Goal: Transaction & Acquisition: Purchase product/service

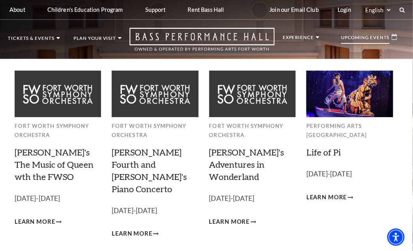
click at [363, 32] on div "Upcoming Events" at bounding box center [369, 37] width 72 height 19
click at [394, 38] on icon at bounding box center [395, 37] width 6 height 6
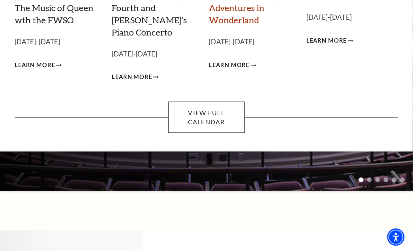
scroll to position [158, 0]
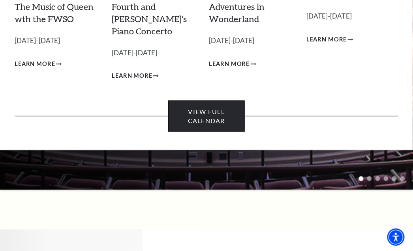
click at [215, 101] on link "View Full Calendar" at bounding box center [206, 116] width 77 height 31
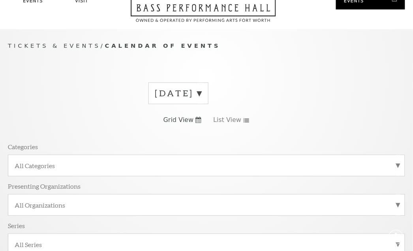
scroll to position [66, 0]
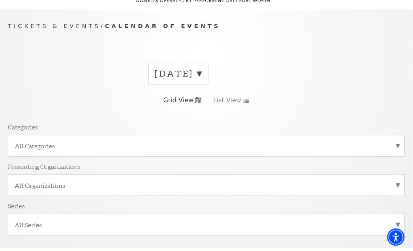
click at [202, 68] on label "August 2025" at bounding box center [178, 74] width 47 height 12
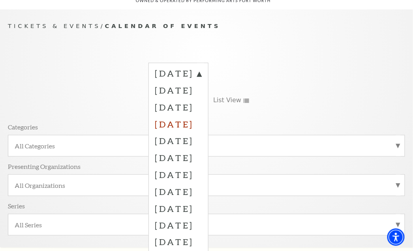
click at [197, 116] on label "November 2025" at bounding box center [178, 124] width 47 height 17
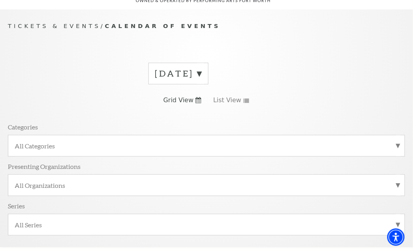
click at [202, 68] on label "August 2025" at bounding box center [178, 74] width 47 height 12
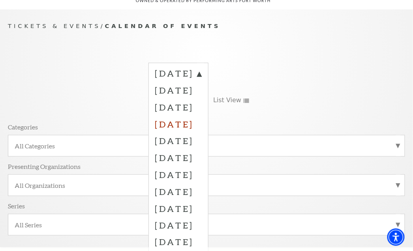
click at [202, 116] on label "November 2025" at bounding box center [178, 124] width 47 height 17
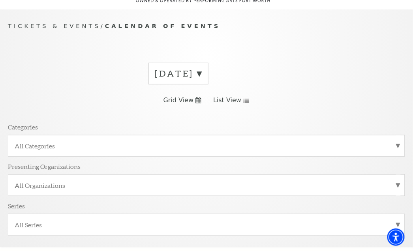
click at [229, 96] on span "List View" at bounding box center [227, 100] width 28 height 9
click at [397, 142] on label "All Categories" at bounding box center [207, 146] width 384 height 8
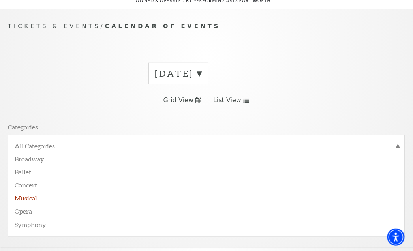
click at [21, 191] on label "Musical" at bounding box center [207, 197] width 384 height 13
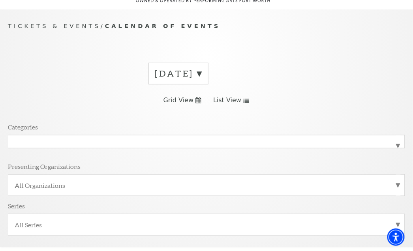
click at [244, 99] on use at bounding box center [247, 101] width 6 height 4
click at [226, 96] on span "List View" at bounding box center [227, 100] width 28 height 9
click at [64, 23] on span "Tickets & Events" at bounding box center [54, 26] width 93 height 7
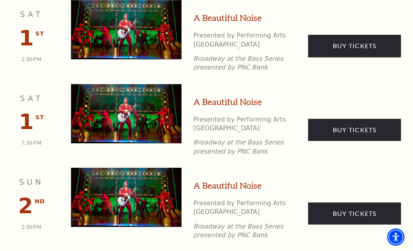
scroll to position [427, 0]
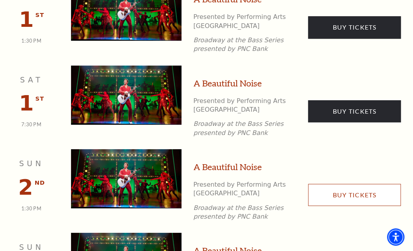
drag, startPoint x: 366, startPoint y: 173, endPoint x: 103, endPoint y: 180, distance: 263.4
click at [366, 184] on link "Buy Tickets" at bounding box center [354, 195] width 93 height 22
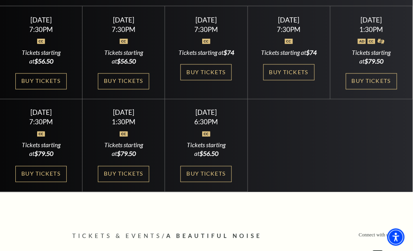
scroll to position [263, 0]
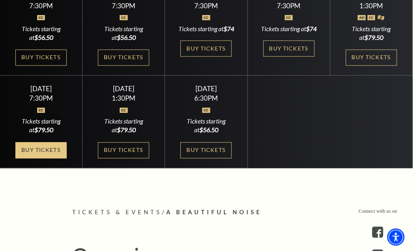
click at [29, 159] on link "Buy Tickets" at bounding box center [40, 151] width 51 height 16
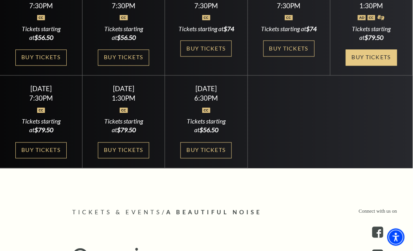
click at [378, 61] on link "Buy Tickets" at bounding box center [371, 58] width 51 height 16
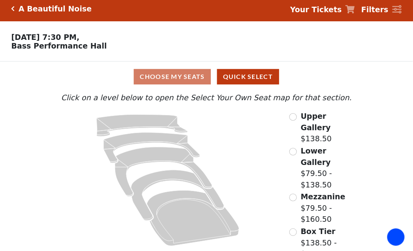
scroll to position [6, 0]
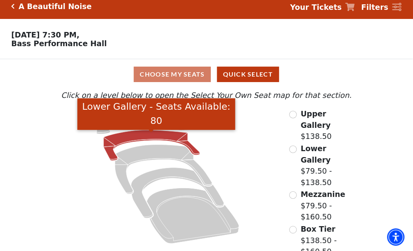
click at [144, 137] on icon "Lower Gallery - Seats Available: 80" at bounding box center [151, 145] width 96 height 30
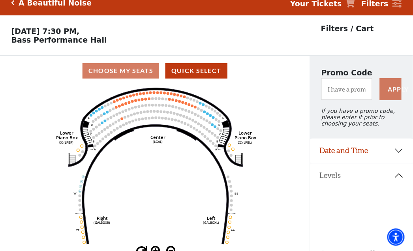
scroll to position [36, 0]
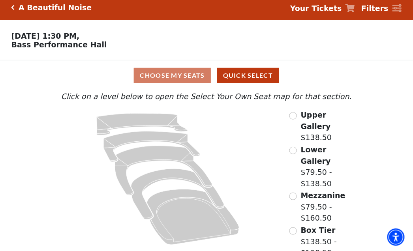
scroll to position [6, 0]
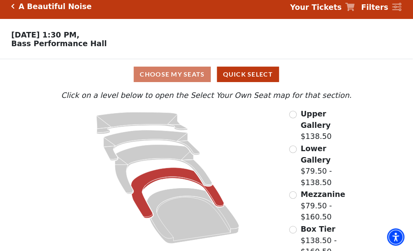
click at [167, 174] on icon at bounding box center [177, 193] width 93 height 51
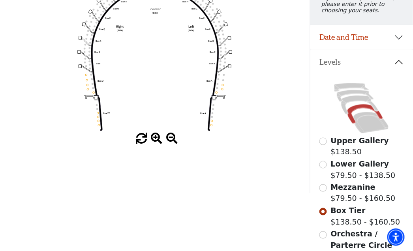
scroll to position [141, 0]
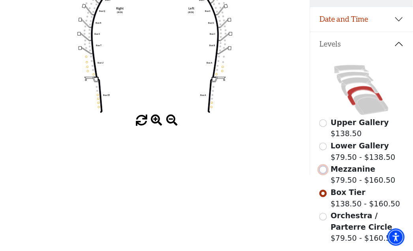
click at [325, 174] on input "Mezzanine$79.50 - $160.50\a" at bounding box center [323, 170] width 8 height 8
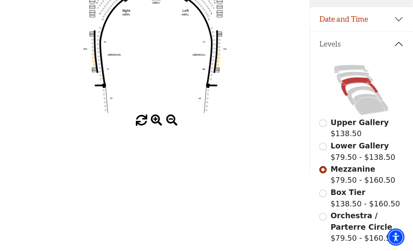
click at [156, 122] on span at bounding box center [156, 120] width 11 height 11
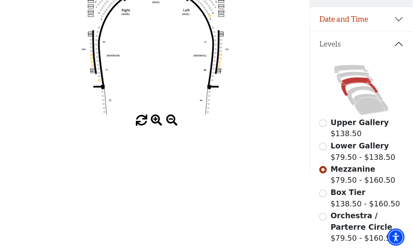
click at [156, 122] on span at bounding box center [156, 120] width 11 height 11
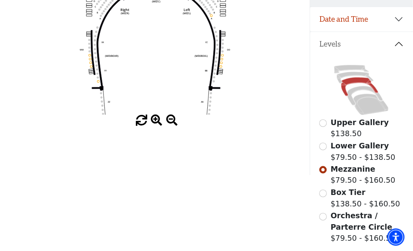
click at [156, 122] on span at bounding box center [156, 120] width 11 height 11
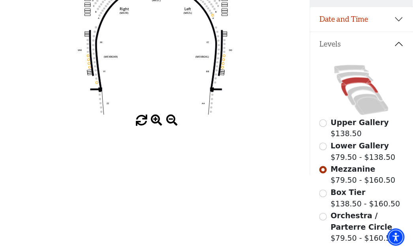
click at [156, 122] on span at bounding box center [156, 120] width 11 height 11
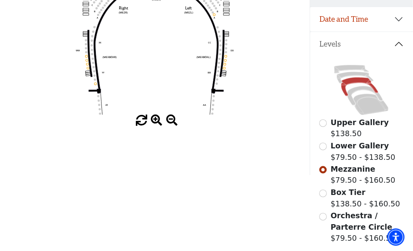
click at [156, 122] on span at bounding box center [156, 120] width 11 height 11
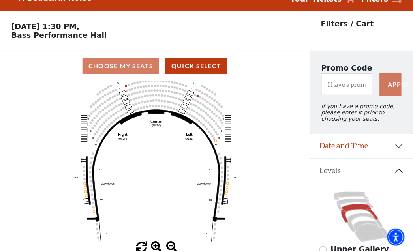
scroll to position [0, 0]
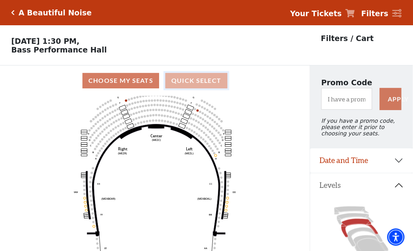
click at [195, 85] on button "Quick Select" at bounding box center [196, 80] width 62 height 15
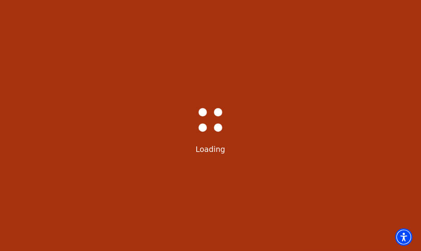
select select "6224"
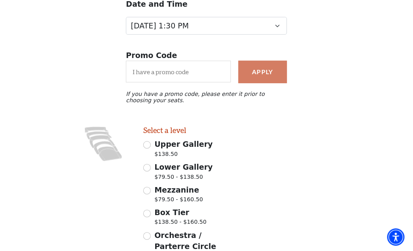
scroll to position [158, 0]
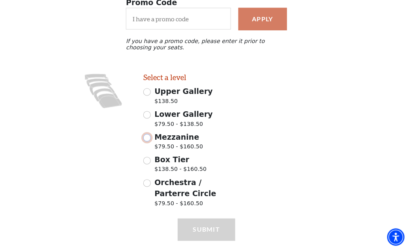
click at [145, 141] on input "Mezzanine $79.50 - $160.50" at bounding box center [147, 138] width 8 height 8
radio input "true"
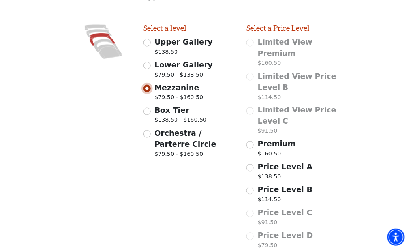
scroll to position [237, 0]
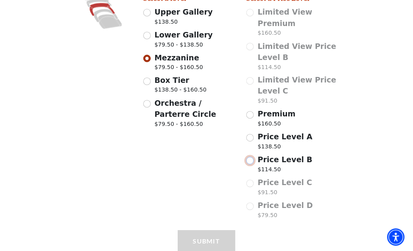
click at [249, 158] on input "Price Level B $114.50" at bounding box center [250, 161] width 8 height 8
radio input "true"
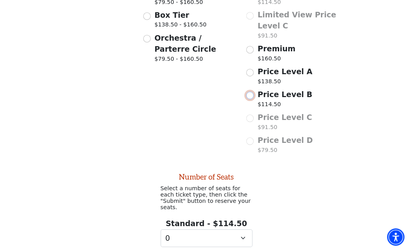
scroll to position [353, 0]
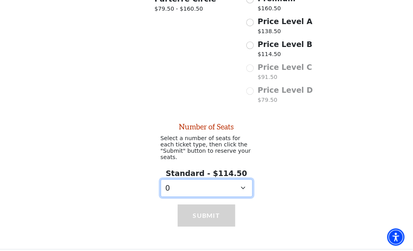
click at [242, 182] on select "0 1 2 3 4 5" at bounding box center [207, 188] width 92 height 18
select select "2"
click at [161, 179] on select "0 1 2 3 4 5" at bounding box center [207, 188] width 92 height 18
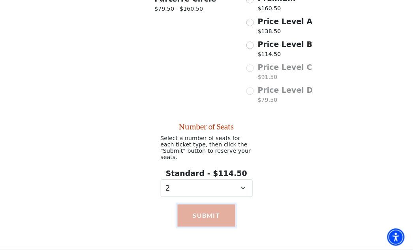
click at [216, 205] on button "Submit" at bounding box center [207, 216] width 58 height 22
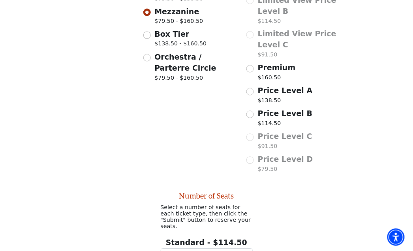
scroll to position [248, 0]
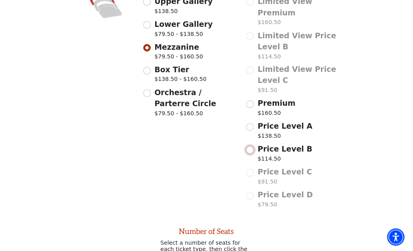
click at [250, 146] on input "Price Level B $114.50" at bounding box center [250, 150] width 8 height 8
radio input "true"
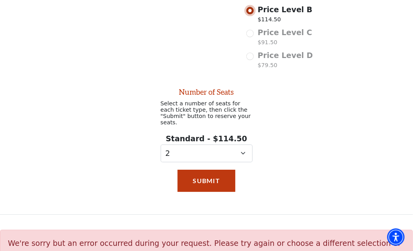
scroll to position [396, 0]
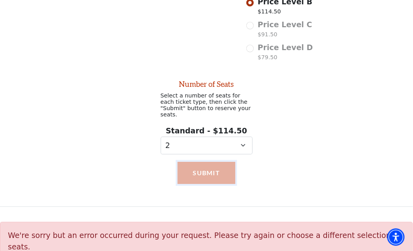
click at [209, 166] on button "Submit" at bounding box center [207, 173] width 58 height 22
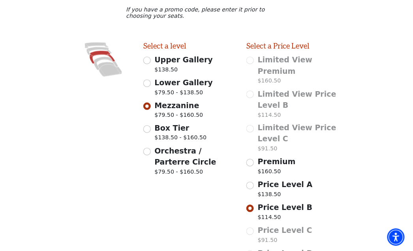
scroll to position [210, 0]
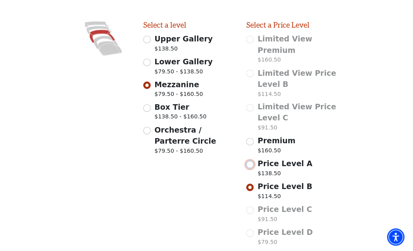
click at [250, 161] on input "Price Level A $138.50" at bounding box center [250, 165] width 8 height 8
radio input "true"
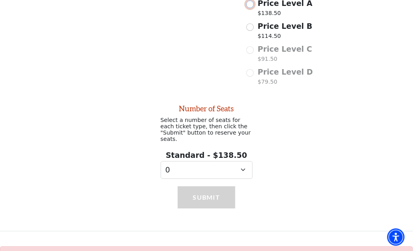
scroll to position [396, 0]
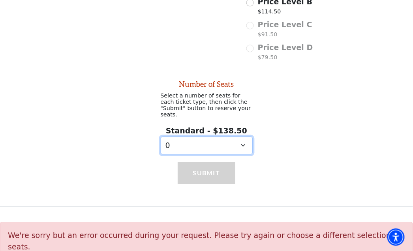
click at [242, 139] on select "0 1 2 3 4 5 6 7 8 9" at bounding box center [207, 146] width 92 height 18
select select "2"
click at [161, 137] on select "0 1 2 3 4 5 6 7 8 9" at bounding box center [207, 146] width 92 height 18
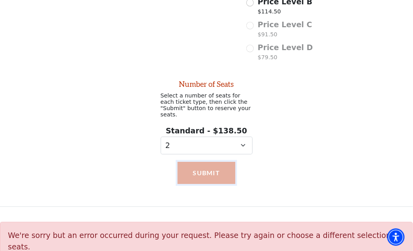
click at [196, 168] on button "Submit" at bounding box center [207, 173] width 58 height 22
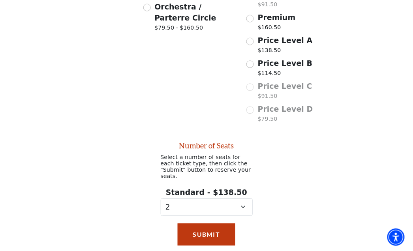
scroll to position [238, 0]
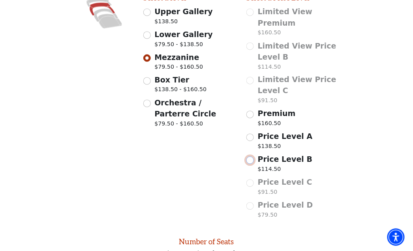
click at [250, 157] on input "Price Level B $114.50" at bounding box center [250, 161] width 8 height 8
radio input "true"
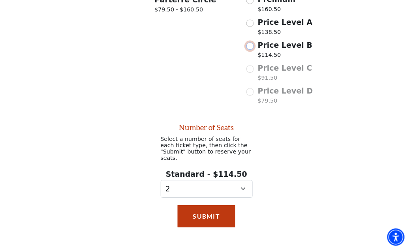
scroll to position [396, 0]
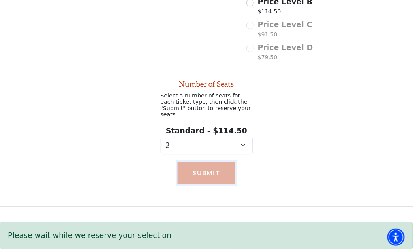
click at [216, 165] on button "Submit" at bounding box center [207, 173] width 58 height 22
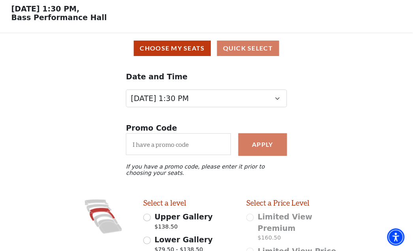
scroll to position [27, 0]
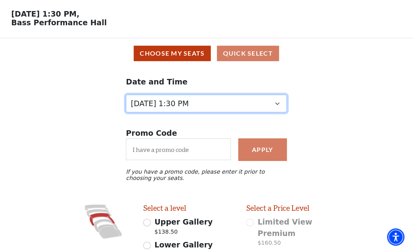
click at [280, 105] on select "Tuesday, October 28 at 7:30 PM Wednesday, October 29 at 7:30 PM Thursday, Octob…" at bounding box center [206, 104] width 161 height 18
select select "6226"
click at [126, 109] on select "Tuesday, October 28 at 7:30 PM Wednesday, October 29 at 7:30 PM Thursday, Octob…" at bounding box center [206, 104] width 161 height 18
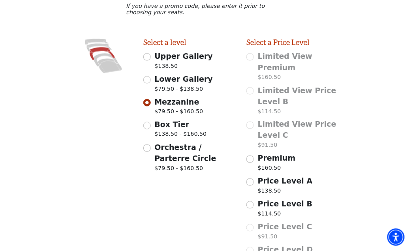
scroll to position [265, 0]
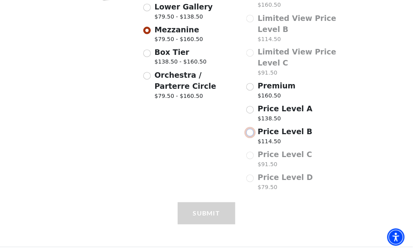
click at [251, 129] on input "Price Level B $114.50" at bounding box center [250, 133] width 8 height 8
radio input "true"
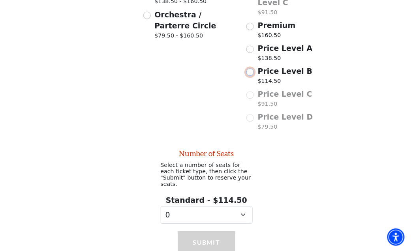
scroll to position [353, 0]
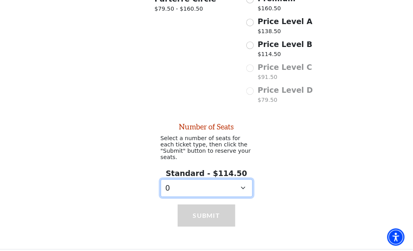
click at [241, 179] on select "0 1 2 3" at bounding box center [207, 188] width 92 height 18
select select "2"
click at [161, 179] on select "0 1 2 3" at bounding box center [207, 188] width 92 height 18
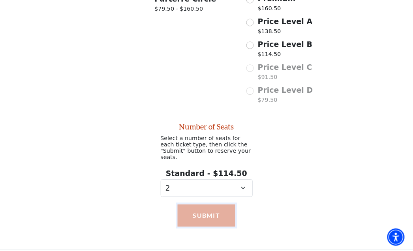
click at [211, 205] on button "Submit" at bounding box center [207, 216] width 58 height 22
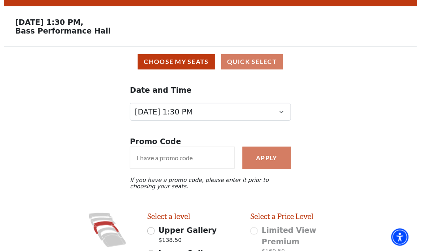
scroll to position [0, 0]
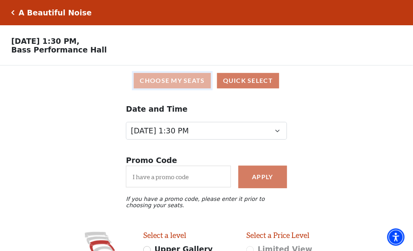
click at [167, 86] on button "Choose My Seats" at bounding box center [172, 80] width 77 height 15
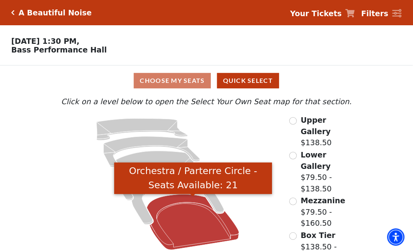
click at [179, 203] on icon "Orchestra / Parterre Circle - Seats Available: 21" at bounding box center [193, 222] width 92 height 56
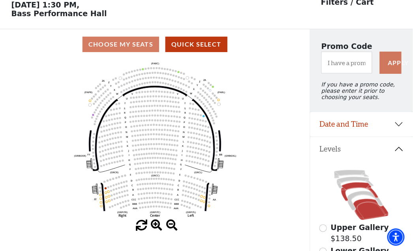
scroll to position [89, 0]
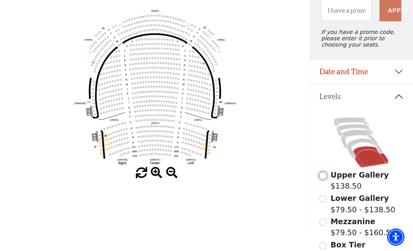
click at [324, 180] on input "Upper Gallery$138.50\a" at bounding box center [323, 176] width 8 height 8
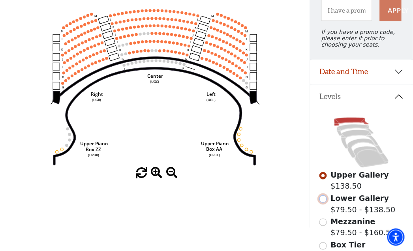
click at [321, 203] on input "Lower Gallery$79.50 - $138.50\a" at bounding box center [323, 199] width 8 height 8
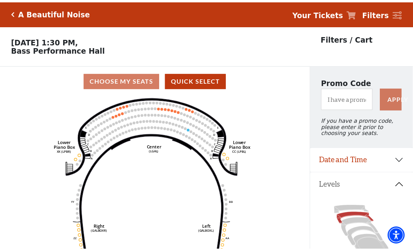
scroll to position [36, 0]
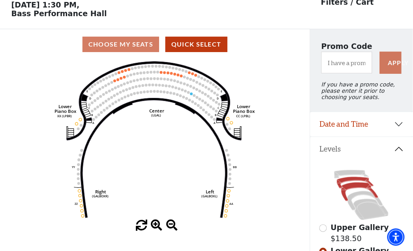
click at [349, 193] on icon at bounding box center [360, 192] width 37 height 19
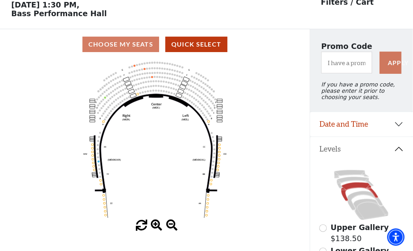
click at [210, 186] on icon "Center (MEZC) Right (MEZR) Left (MEZL) (MEXBOXR) (MEXBOXL) XX WW CC DD YY BB ZZ…" at bounding box center [154, 140] width 279 height 160
click at [210, 188] on icon "Center (MEZC) Right (MEZR) Left (MEZL) (MEXBOXR) (MEXBOXL) XX WW CC DD YY BB ZZ…" at bounding box center [154, 140] width 279 height 160
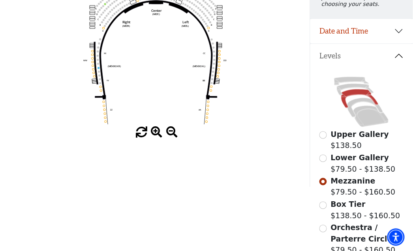
scroll to position [141, 0]
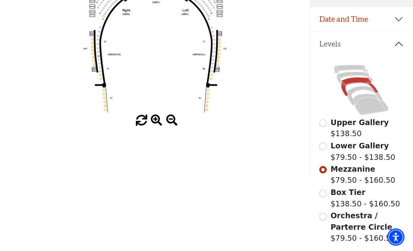
click at [210, 81] on icon "Center (MEZC) Right (MEZR) Left (MEZL) (MEXBOXR) (MEXBOXL) XX WW CC DD YY BB ZZ…" at bounding box center [154, 35] width 279 height 160
click at [325, 197] on input "Box Tier$138.50 - $160.50\a" at bounding box center [323, 194] width 8 height 8
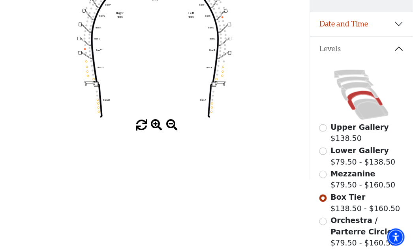
scroll to position [158, 0]
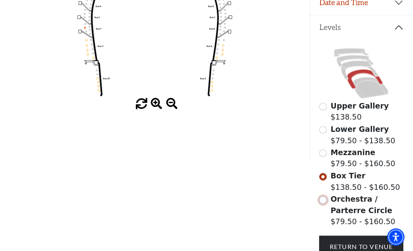
click at [325, 204] on input "Orchestra / Parterre Circle$79.50 - $160.50\a" at bounding box center [323, 201] width 8 height 8
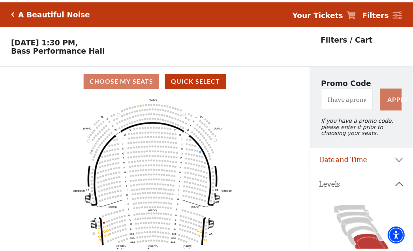
scroll to position [36, 0]
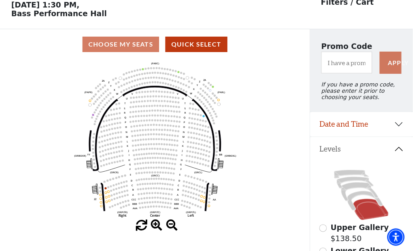
click at [203, 204] on icon "Left (ORPITL) Right (ORPITR) Center (ORPITC) ZZ AA YY BB ZA ZA (ORCL) (ORCR) (O…" at bounding box center [154, 140] width 279 height 160
click at [202, 202] on use "Seat Selected" at bounding box center [202, 201] width 2 height 2
click at [398, 133] on button "Date and Time" at bounding box center [361, 124] width 103 height 24
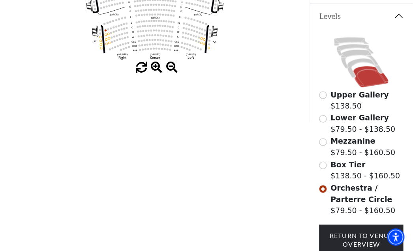
scroll to position [141, 0]
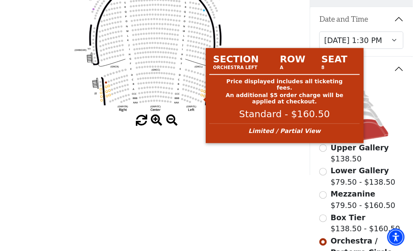
click at [201, 99] on icon "Left (ORPITL) Right (ORPITR) Center (ORPITC) ZZ AA YY BB ZA ZA (ORCL) (ORCR) (O…" at bounding box center [154, 35] width 279 height 160
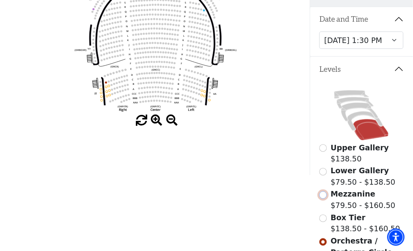
click at [324, 199] on input "Mezzanine$79.50 - $160.50\a" at bounding box center [323, 195] width 8 height 8
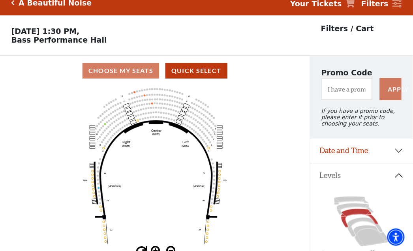
scroll to position [36, 0]
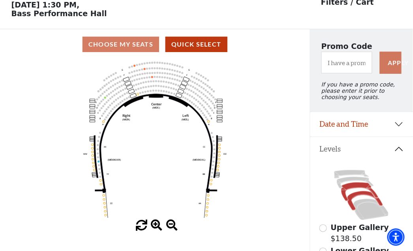
click at [356, 201] on icon at bounding box center [365, 200] width 36 height 19
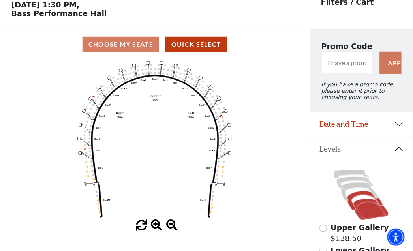
click at [365, 212] on icon at bounding box center [371, 209] width 35 height 21
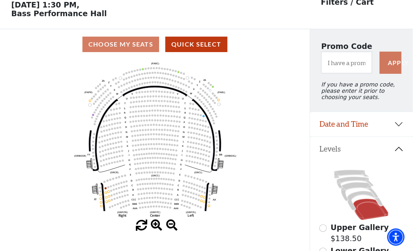
scroll to position [89, 0]
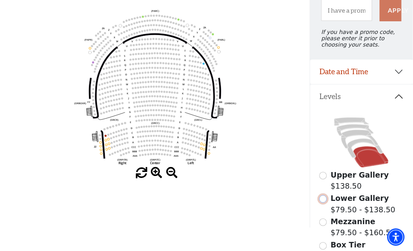
click at [323, 203] on input "Lower Gallery$79.50 - $138.50\a" at bounding box center [323, 199] width 8 height 8
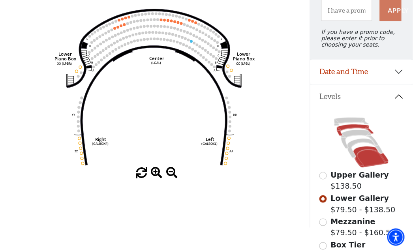
click at [370, 164] on icon at bounding box center [371, 156] width 35 height 21
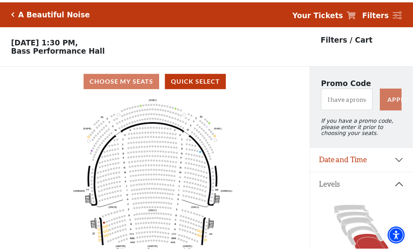
scroll to position [36, 0]
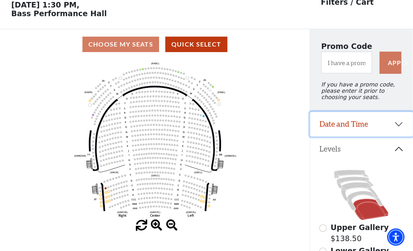
click at [397, 131] on button "Date and Time" at bounding box center [361, 124] width 103 height 24
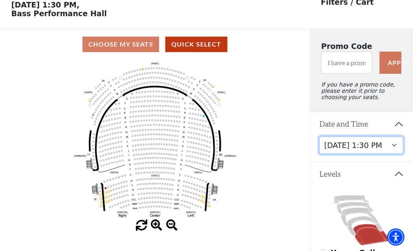
click at [393, 153] on select "Tuesday, October 28 at 7:30 PM Wednesday, October 29 at 7:30 PM Thursday, Octob…" at bounding box center [361, 146] width 84 height 18
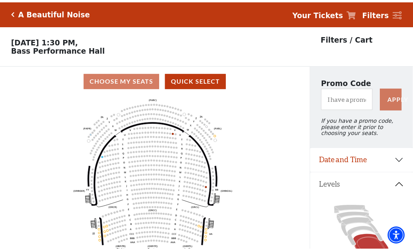
scroll to position [36, 0]
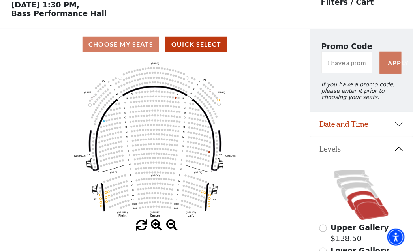
click at [355, 203] on icon at bounding box center [365, 200] width 36 height 19
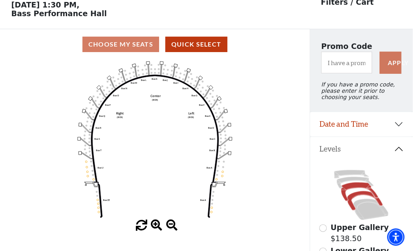
click at [358, 193] on icon at bounding box center [360, 192] width 37 height 19
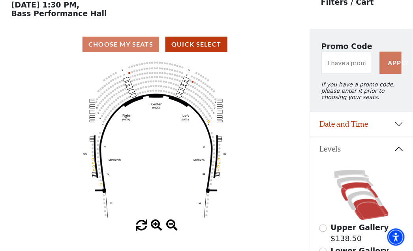
click at [368, 218] on icon at bounding box center [371, 209] width 35 height 21
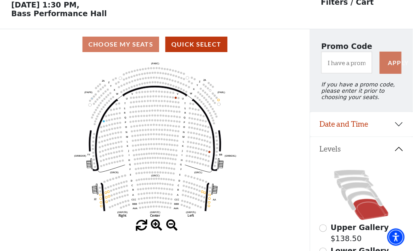
click at [363, 199] on icon at bounding box center [361, 195] width 84 height 53
click at [363, 201] on icon at bounding box center [365, 200] width 36 height 19
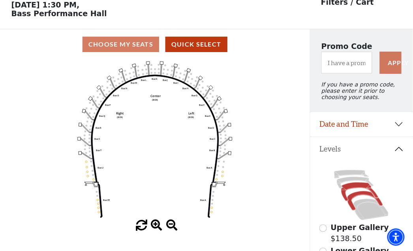
click at [357, 193] on icon at bounding box center [360, 192] width 37 height 19
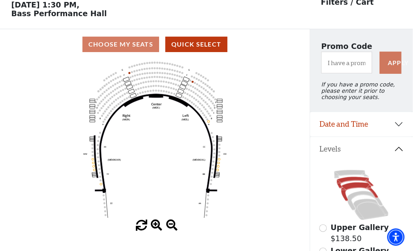
click at [360, 188] on icon at bounding box center [355, 182] width 37 height 11
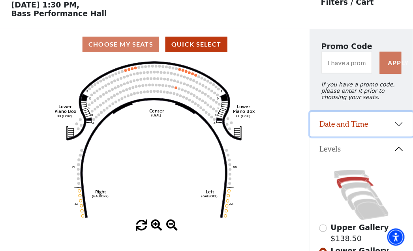
click at [400, 129] on button "Date and Time" at bounding box center [361, 124] width 103 height 24
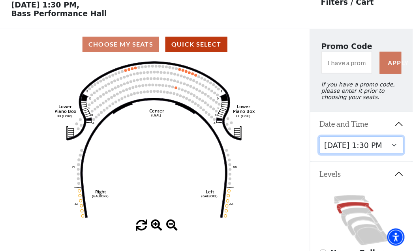
click at [396, 154] on select "Tuesday, October 28 at 7:30 PM Wednesday, October 29 at 7:30 PM Thursday, Octob…" at bounding box center [361, 146] width 84 height 18
click at [169, 139] on icon "Right (GALBOXR) E D C B A E D C B A YY ZZ Left (GALBOXL) BB AA Center Lower Pia…" at bounding box center [154, 140] width 279 height 160
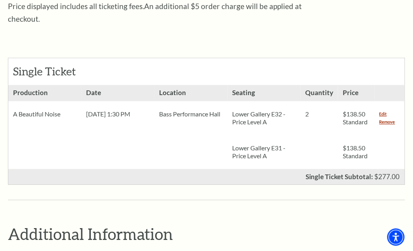
scroll to position [316, 0]
